Goal: Transaction & Acquisition: Purchase product/service

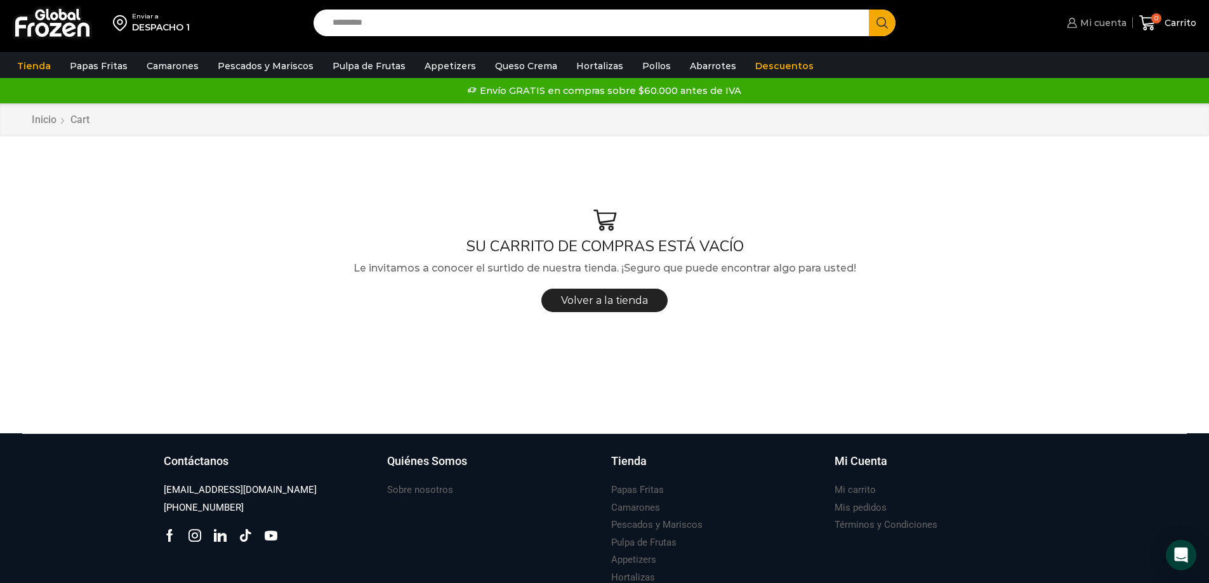
click at [1097, 23] on span "Mi cuenta" at bounding box center [1102, 23] width 50 height 13
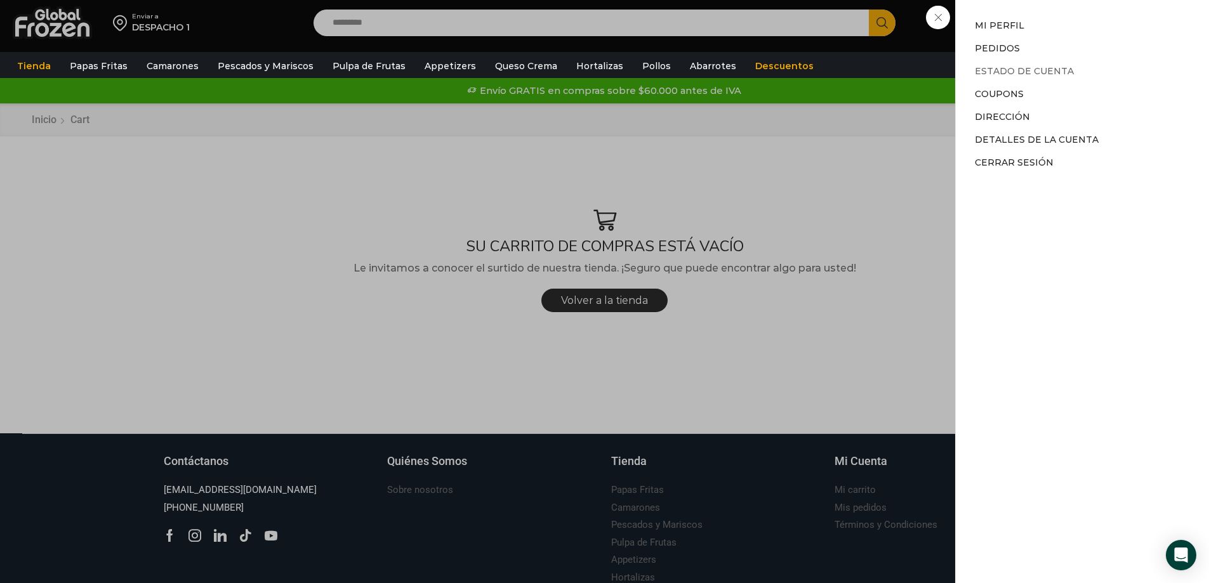
click at [1012, 69] on link "Estado de Cuenta" at bounding box center [1024, 70] width 99 height 11
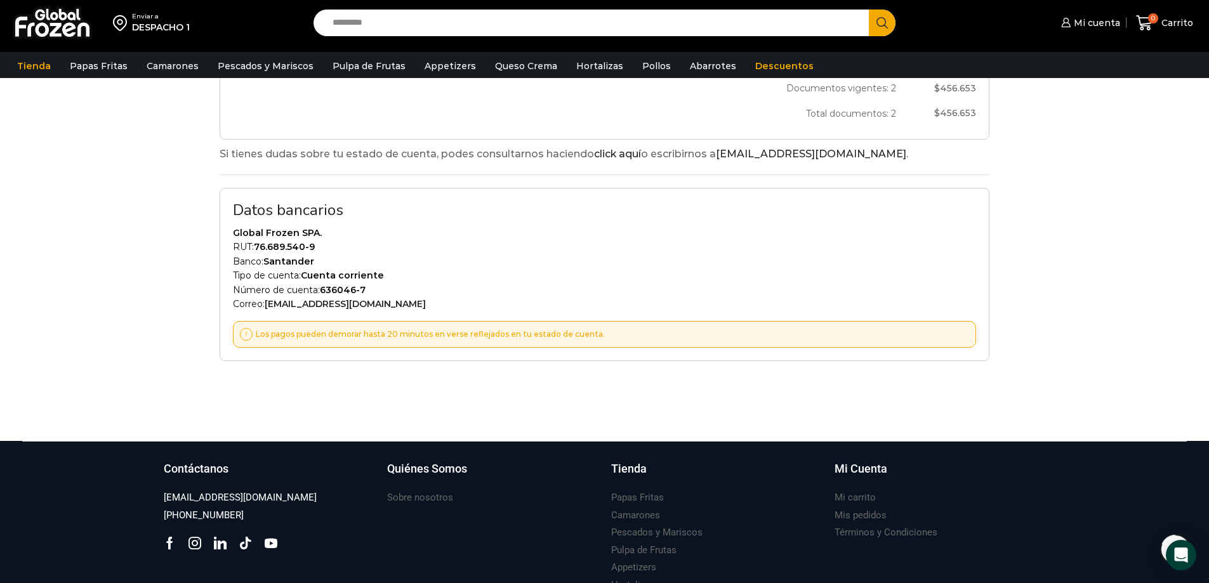
scroll to position [508, 0]
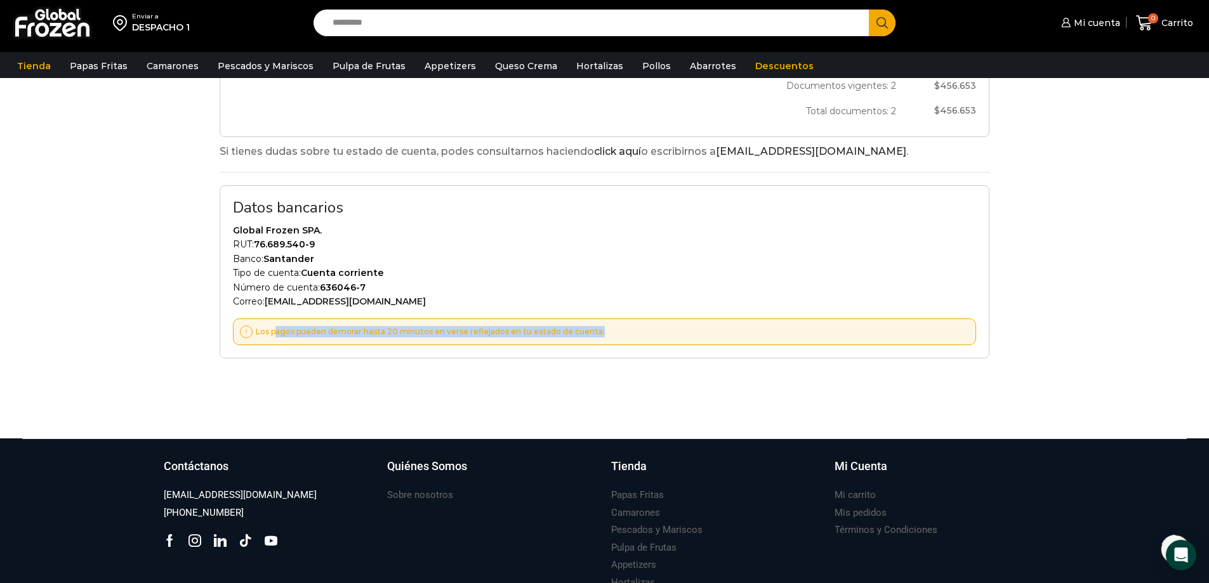
drag, startPoint x: 275, startPoint y: 338, endPoint x: 645, endPoint y: 339, distance: 369.4
click at [645, 339] on div "Los pagos pueden demorar hasta 20 minutos en verse reflejados en tu estado de c…" at bounding box center [604, 332] width 743 height 27
click at [771, 273] on p "Tipo de cuenta: Cuenta corriente" at bounding box center [604, 273] width 743 height 14
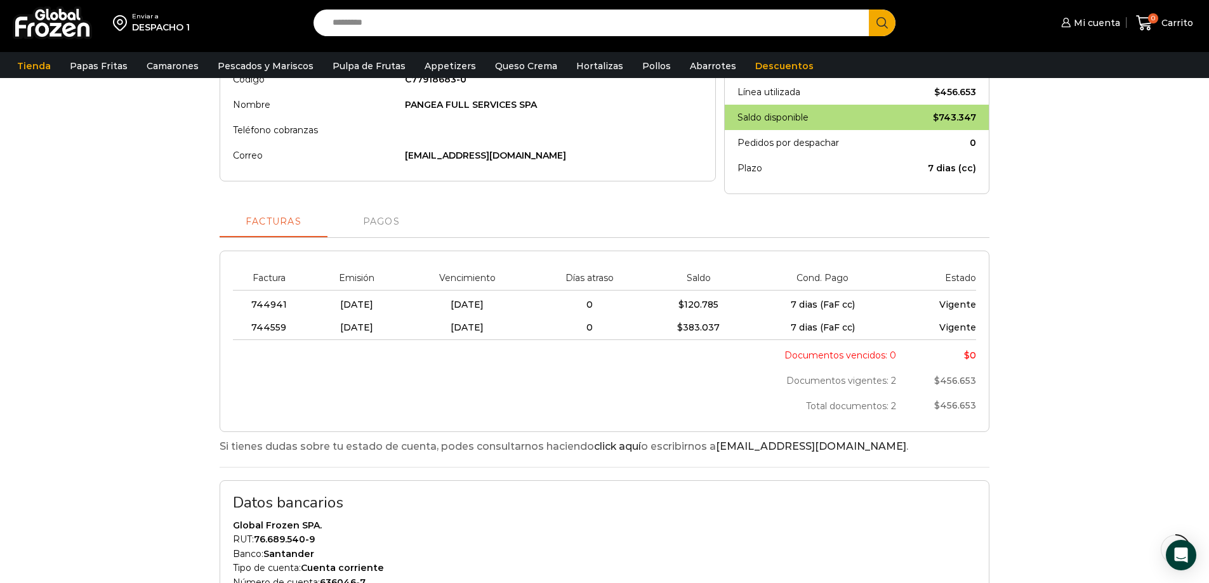
scroll to position [190, 0]
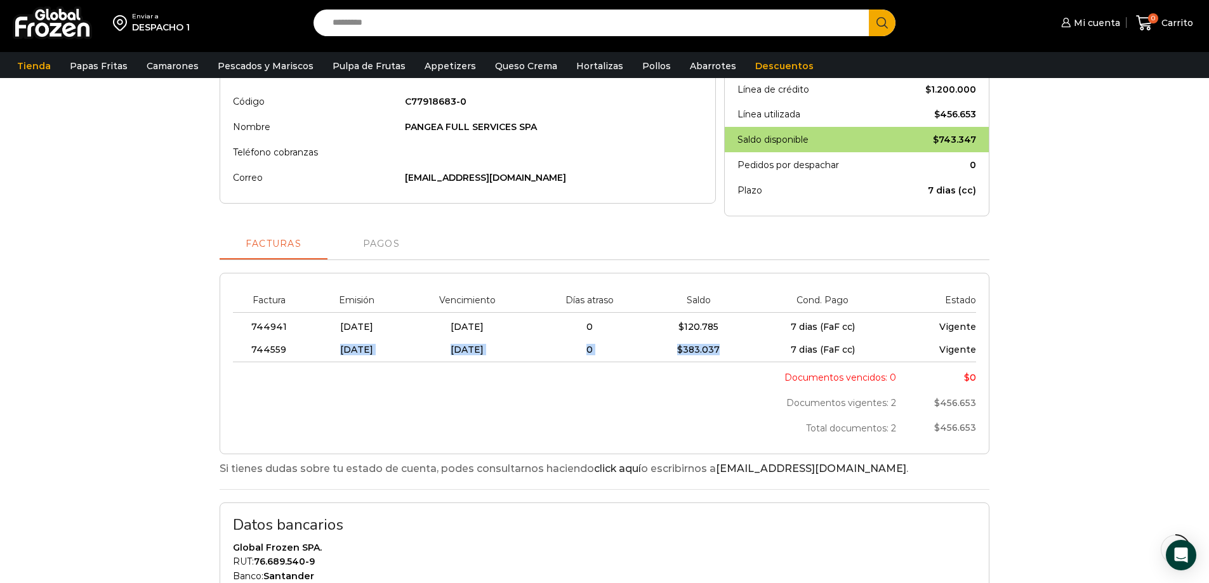
drag, startPoint x: 741, startPoint y: 351, endPoint x: 293, endPoint y: 348, distance: 448.1
click at [293, 348] on tr "744559 23/09/2025 30/09/2025 0 $ 383.037 7 dias (FaF cc) Vigente" at bounding box center [604, 349] width 743 height 23
click at [241, 355] on td "744559" at bounding box center [272, 349] width 79 height 23
drag, startPoint x: 251, startPoint y: 353, endPoint x: 972, endPoint y: 346, distance: 720.4
click at [972, 346] on tr "744559 23/09/2025 30/09/2025 0 $ 383.037 7 dias (FaF cc) Vigente" at bounding box center [604, 349] width 743 height 23
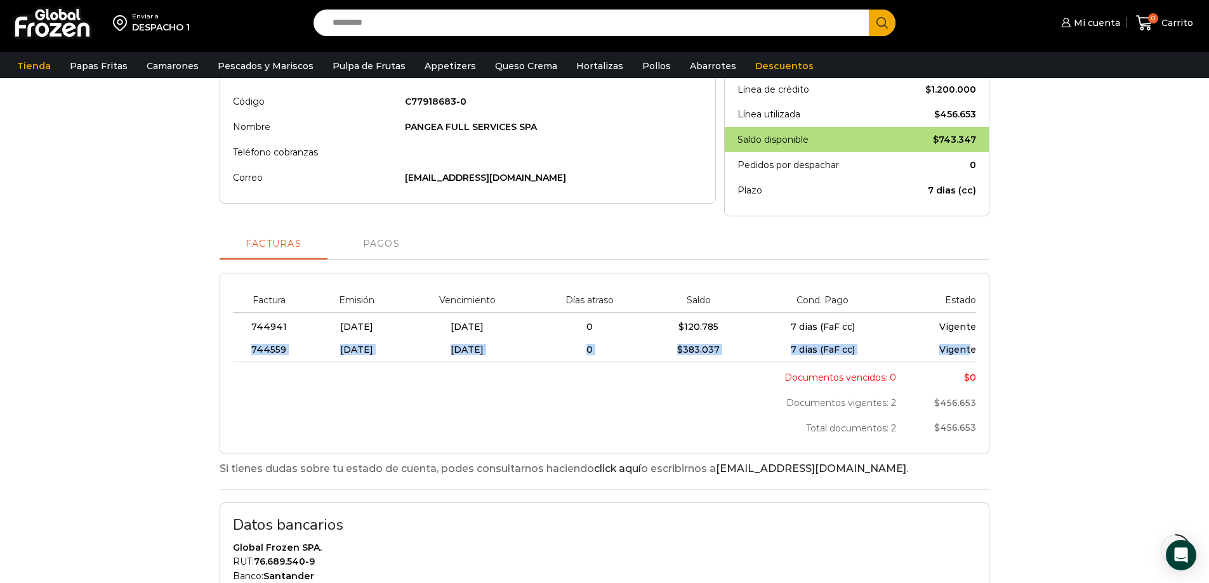
copy tr "744559 23/09/2025 30/09/2025 0 $ 383.037 7 dias (FaF cc) Vigent"
click at [720, 349] on bdi "$ 383.037" at bounding box center [698, 349] width 43 height 11
drag, startPoint x: 286, startPoint y: 348, endPoint x: 243, endPoint y: 350, distance: 43.2
click at [243, 350] on td "744559" at bounding box center [272, 349] width 79 height 23
click at [361, 347] on span "23/09/2025" at bounding box center [356, 349] width 33 height 11
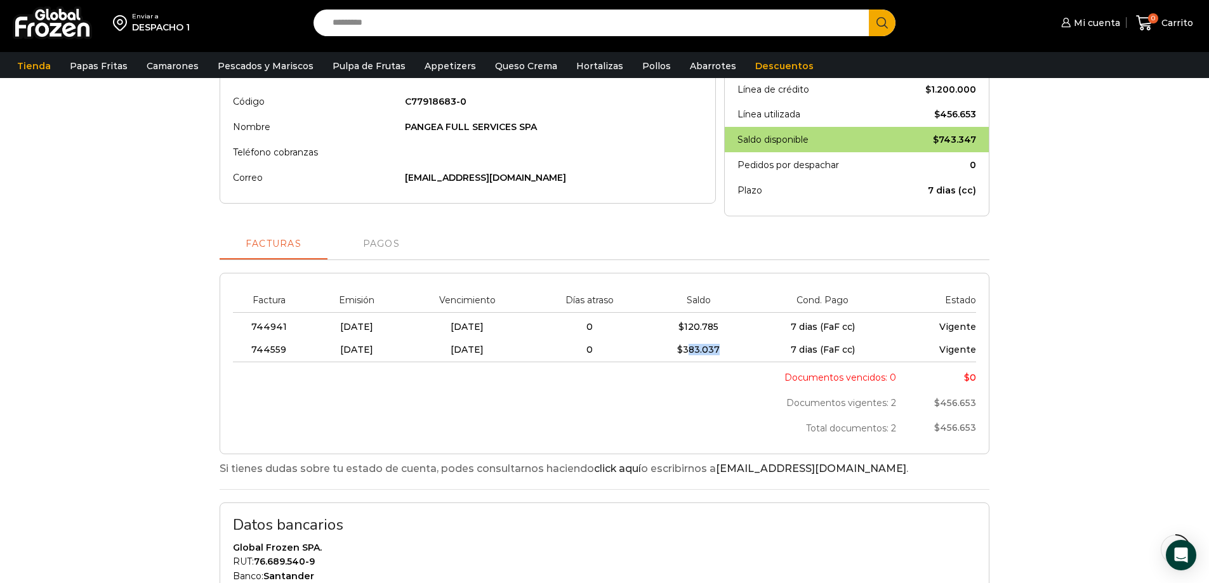
drag, startPoint x: 702, startPoint y: 353, endPoint x: 782, endPoint y: 347, distance: 80.2
click at [781, 347] on tr "744559 23/09/2025 30/09/2025 0 $ 383.037 7 dias (FaF cc) Vigente" at bounding box center [604, 349] width 743 height 23
drag, startPoint x: 840, startPoint y: 348, endPoint x: 736, endPoint y: 349, distance: 104.1
click at [736, 349] on tr "744559 23/09/2025 30/09/2025 0 $ 383.037 7 dias (FaF cc) Vigente" at bounding box center [604, 349] width 743 height 23
click at [948, 346] on span "Vigente" at bounding box center [957, 349] width 37 height 11
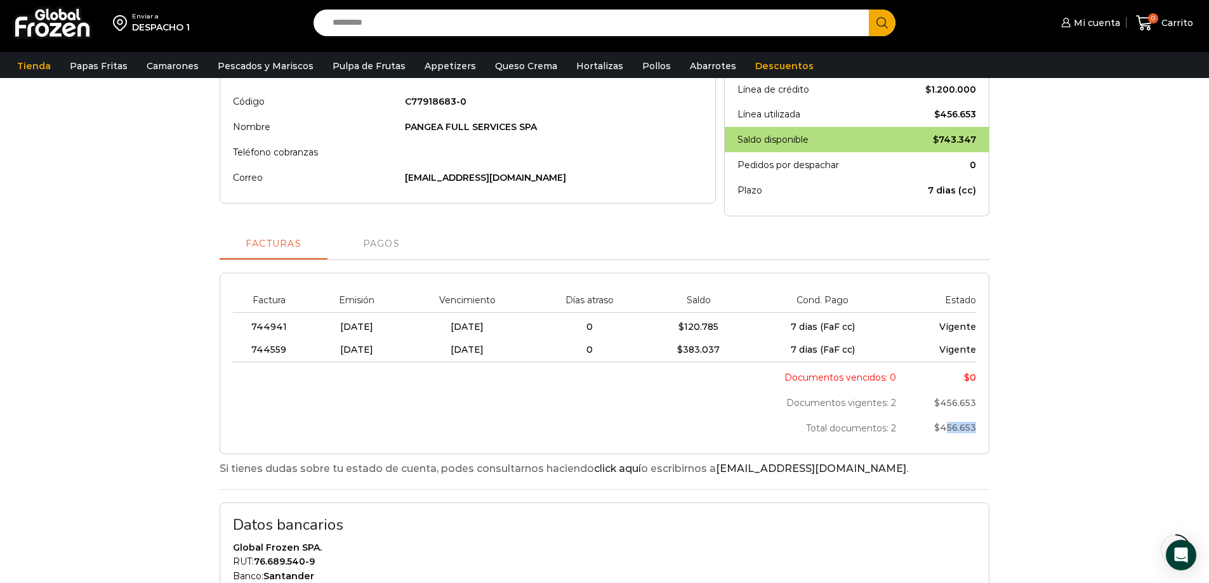
drag, startPoint x: 950, startPoint y: 422, endPoint x: 993, endPoint y: 417, distance: 43.5
click at [993, 417] on div "Estado de cuenta Ultima actualización: 29-09-2025 04:09 pm. Exportar estado de …" at bounding box center [604, 360] width 789 height 678
drag, startPoint x: 252, startPoint y: 354, endPoint x: 268, endPoint y: 353, distance: 15.9
click at [268, 353] on span "744559" at bounding box center [268, 349] width 35 height 11
click at [350, 359] on td "23/09/2025" at bounding box center [357, 349] width 91 height 23
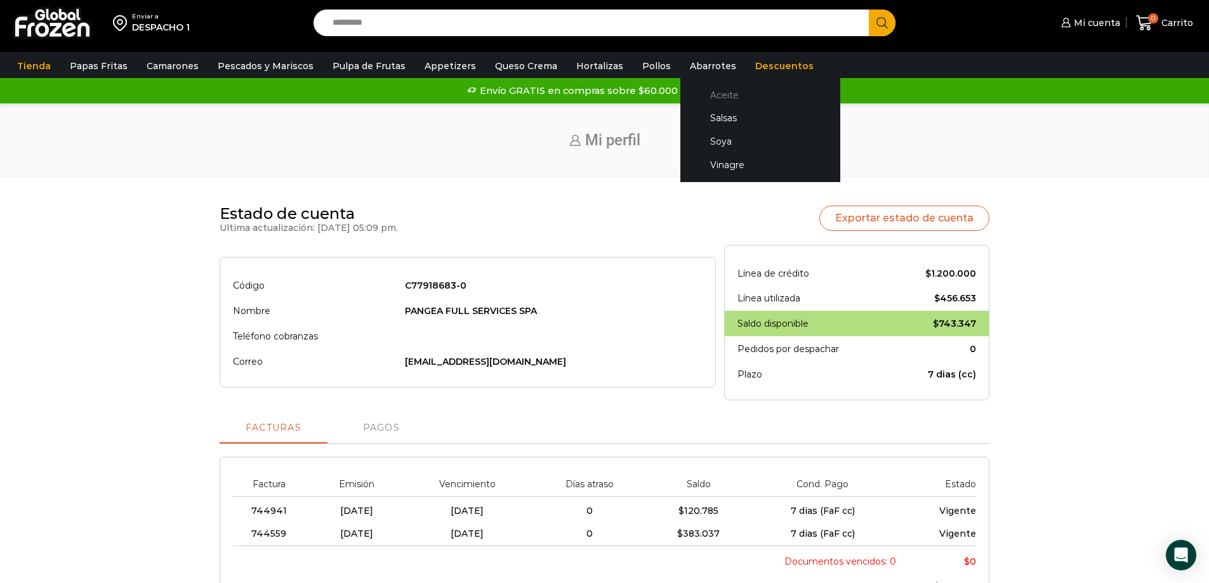
click at [697, 95] on link "Aceite" at bounding box center [760, 94] width 135 height 23
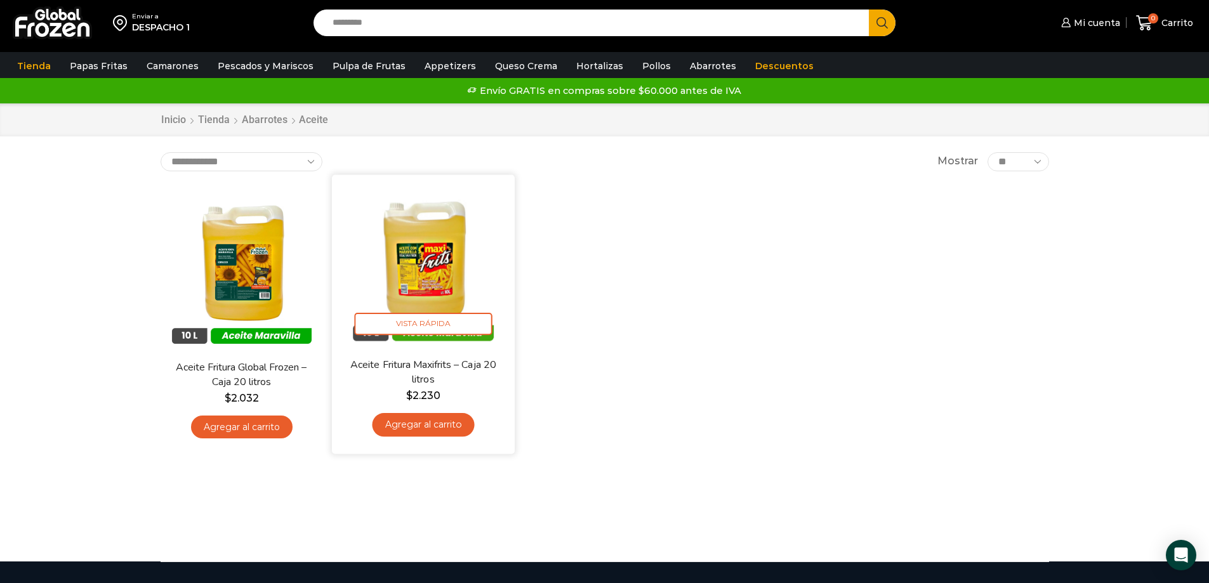
click at [438, 426] on link "Agregar al carrito" at bounding box center [423, 424] width 102 height 23
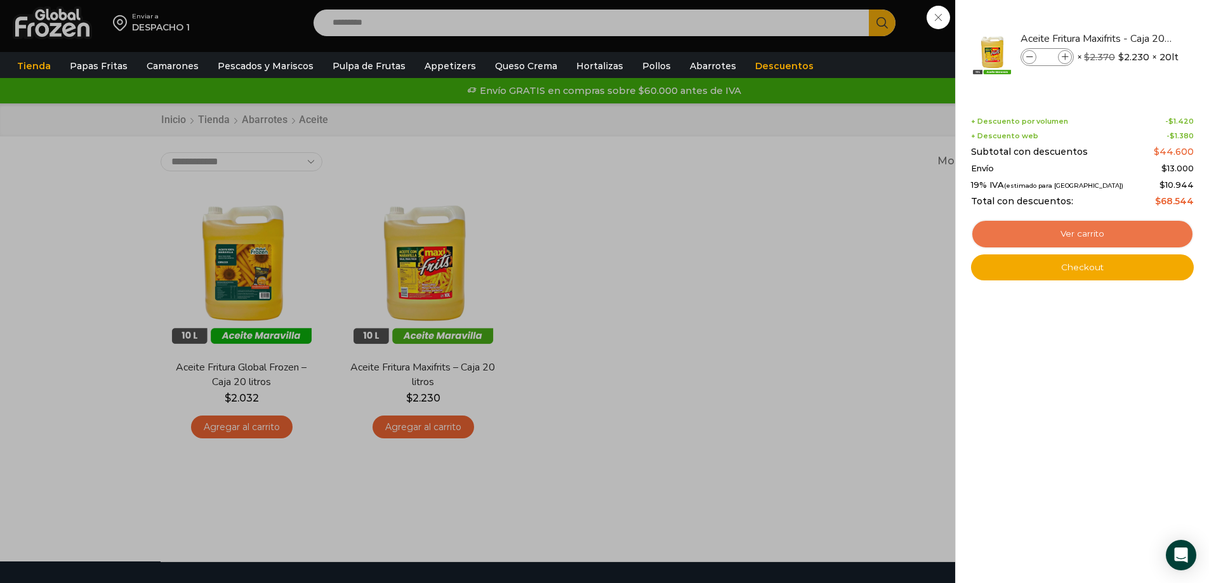
click at [1070, 232] on link "Ver carrito" at bounding box center [1082, 234] width 223 height 29
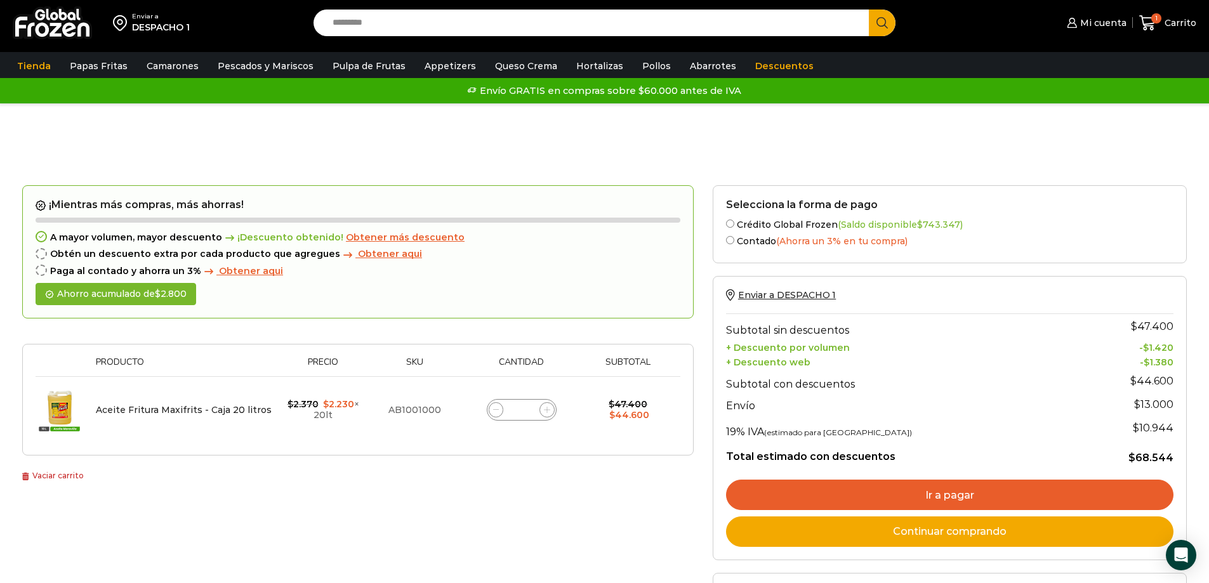
click at [57, 20] on img at bounding box center [52, 22] width 79 height 33
